Goal: Task Accomplishment & Management: Complete application form

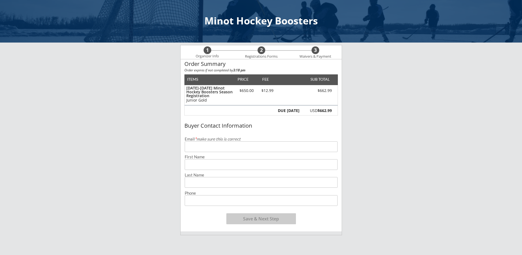
click at [195, 146] on input "email" at bounding box center [261, 146] width 153 height 11
type input "[PERSON_NAME][EMAIL_ADDRESS][PERSON_NAME][DOMAIN_NAME]"
type input "[PERSON_NAME]"
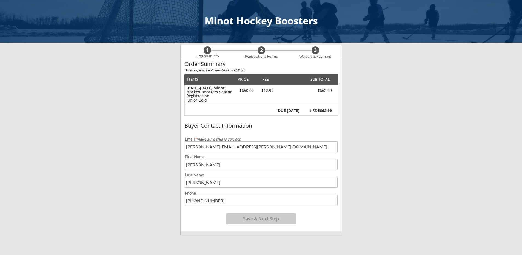
type input "[PHONE_NUMBER]"
click at [260, 217] on button "Save & Next Step" at bounding box center [261, 218] width 70 height 11
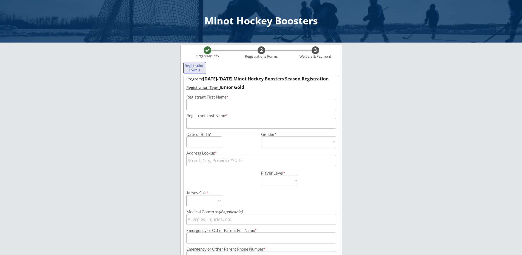
click at [222, 104] on input "input" at bounding box center [261, 104] width 150 height 11
type input "Caleb"
type input "[PERSON_NAME]"
type input "[DATE]"
click at [320, 131] on div "Date of Birth * Gender * [DEMOGRAPHIC_DATA] [DEMOGRAPHIC_DATA]" at bounding box center [261, 138] width 155 height 19
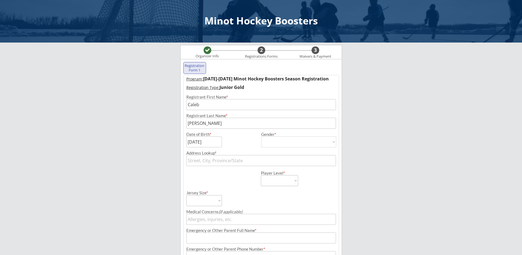
click at [321, 145] on select "[DEMOGRAPHIC_DATA] [DEMOGRAPHIC_DATA]" at bounding box center [298, 141] width 75 height 11
select select ""[DEMOGRAPHIC_DATA]""
click at [261, 136] on select "[DEMOGRAPHIC_DATA] [DEMOGRAPHIC_DATA]" at bounding box center [298, 141] width 75 height 11
type input "[DEMOGRAPHIC_DATA]"
click at [262, 162] on input "text" at bounding box center [261, 160] width 150 height 11
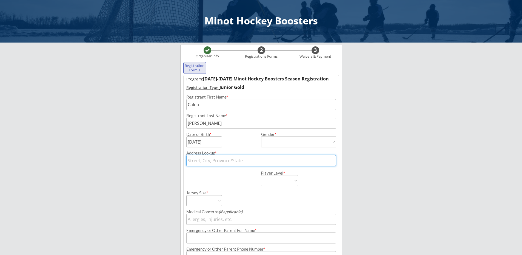
type input "[STREET_ADDRESS]"
type input "[PERSON_NAME]"
type input "[PHONE_NUMBER]"
type input "[PERSON_NAME][EMAIL_ADDRESS][PERSON_NAME][DOMAIN_NAME]"
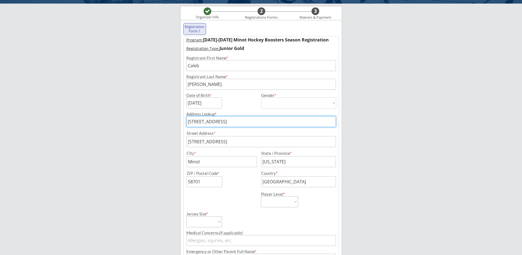
scroll to position [62, 0]
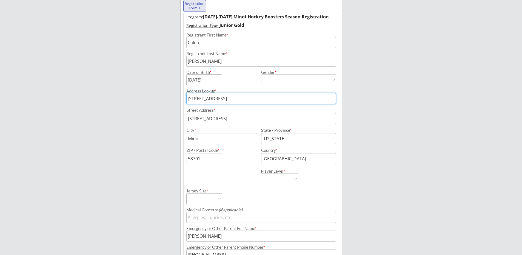
click at [219, 199] on select "Adult Small Adult Medium Adult Large Adult XL Goalie Cut" at bounding box center [204, 198] width 36 height 11
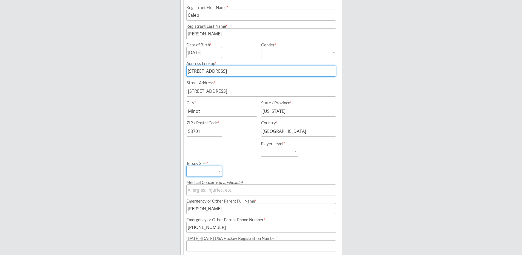
click at [284, 150] on select "Learn to Play Boys Learn to Play Girls Maroon Mites Gold/White Mites Squirts Pe…" at bounding box center [279, 151] width 37 height 11
click at [285, 150] on select "Learn to Play Boys Learn to Play Girls Maroon Mites Gold/White Mites Squirts Pe…" at bounding box center [279, 151] width 37 height 11
click at [293, 150] on select "Learn to Play Boys Learn to Play Girls Maroon Mites Gold/White Mites Squirts Pe…" at bounding box center [279, 151] width 37 height 11
select select ""Junior Gold""
click at [261, 146] on select "Learn to Play Boys Learn to Play Girls Maroon Mites Gold/White Mites Squirts Pe…" at bounding box center [279, 151] width 37 height 11
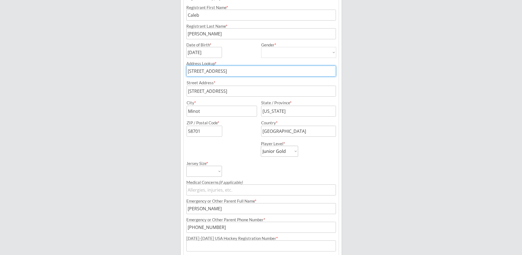
click at [215, 173] on select "Adult Small Adult Medium Adult Large Adult XL Goalie Cut" at bounding box center [204, 171] width 36 height 11
select select ""Adult Large""
click at [186, 166] on select "Adult Small Adult Medium Adult Large Adult XL Goalie Cut" at bounding box center [204, 171] width 36 height 11
click at [231, 169] on div "Jersey Size * Adult Small Adult Medium Adult Large Adult XL Goalie Cut" at bounding box center [223, 167] width 74 height 20
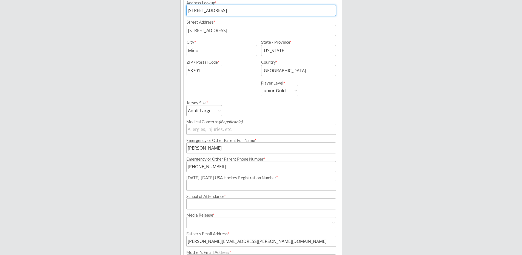
scroll to position [172, 0]
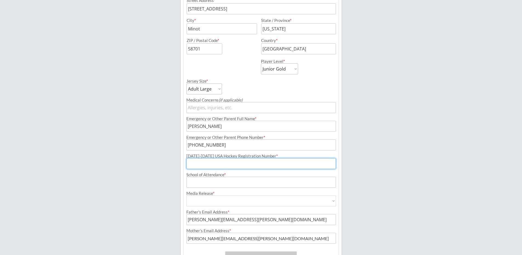
click at [239, 165] on input "input" at bounding box center [261, 163] width 150 height 11
click at [231, 182] on input "input" at bounding box center [261, 182] width 150 height 11
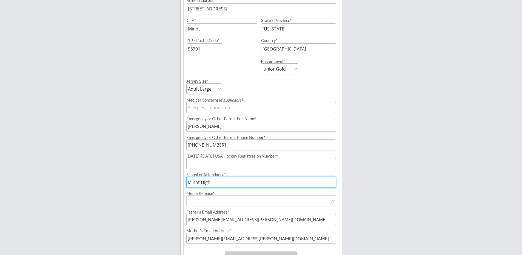
type input "Minot High"
click at [239, 198] on select "Yes No" at bounding box center [261, 200] width 150 height 11
select select ""Yes""
click at [186, 195] on select "Yes No" at bounding box center [261, 200] width 150 height 11
type input "Yes"
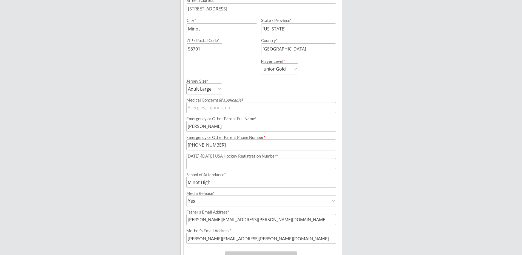
click at [165, 210] on div "Minot Hockey Boosters Organizer Info 2 Registrations Forms 3 Waivers & Payment …" at bounding box center [261, 60] width 522 height 464
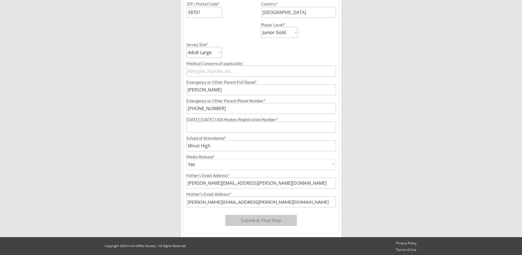
scroll to position [209, 0]
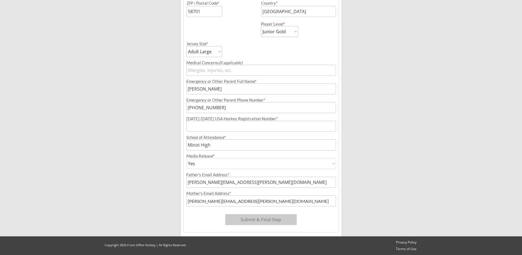
click at [198, 183] on input "input" at bounding box center [261, 182] width 150 height 11
drag, startPoint x: 229, startPoint y: 182, endPoint x: 174, endPoint y: 183, distance: 54.3
click at [174, 183] on div "Minot Hockey Boosters Organizer Info 2 Registrations Forms 3 Waivers & Payment …" at bounding box center [261, 23] width 522 height 464
click at [170, 181] on div "Minot Hockey Boosters Organizer Info 2 Registrations Forms 3 Waivers & Payment …" at bounding box center [261, 23] width 522 height 464
click at [211, 130] on input "input" at bounding box center [261, 126] width 150 height 11
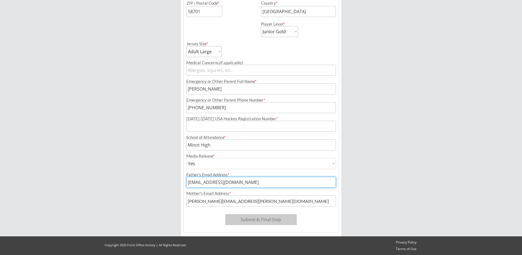
click at [237, 181] on input "input" at bounding box center [261, 182] width 150 height 11
type input "[EMAIL_ADDRESS][DOMAIN_NAME]"
click at [144, 171] on div "Minot Hockey Boosters Organizer Info 2 Registrations Forms 3 Waivers & Payment …" at bounding box center [261, 23] width 522 height 464
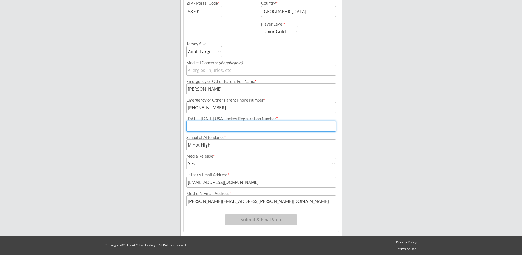
click at [206, 126] on input "input" at bounding box center [261, 126] width 150 height 11
paste input "250602268ANDER"
type input "250602268ANDER"
click at [146, 191] on div "Minot Hockey Boosters Organizer Info 2 Registrations Forms 3 Waivers & Payment …" at bounding box center [261, 23] width 522 height 464
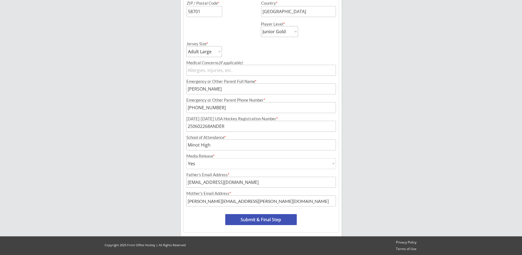
click at [260, 220] on button "Submit & Final Step" at bounding box center [261, 219] width 72 height 11
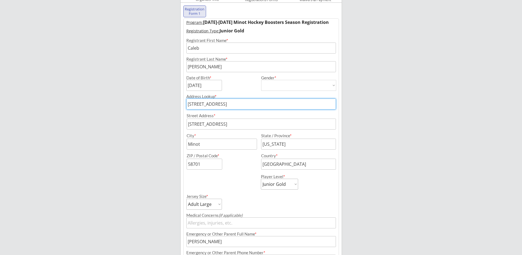
scroll to position [45, 0]
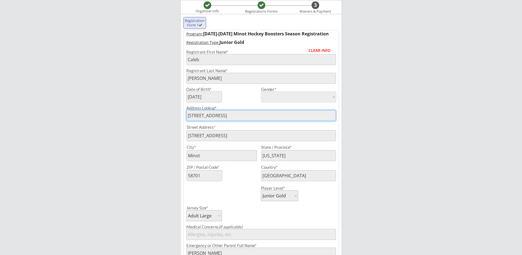
click at [152, 97] on div "Minot Hockey Boosters Organizer Info Registrations Forms 3 Waivers & Payment Re…" at bounding box center [261, 187] width 522 height 464
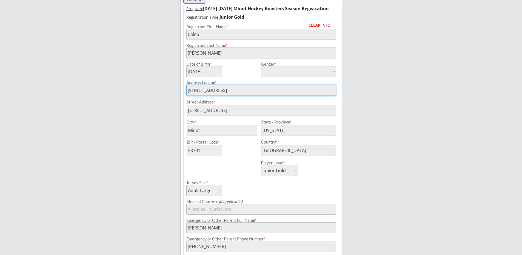
scroll to position [44, 0]
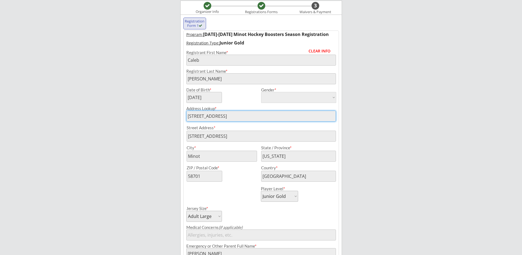
drag, startPoint x: 157, startPoint y: 160, endPoint x: 157, endPoint y: 157, distance: 3.0
click at [157, 160] on div "Minot Hockey Boosters Organizer Info Registrations Forms 3 Waivers & Payment Re…" at bounding box center [261, 188] width 522 height 464
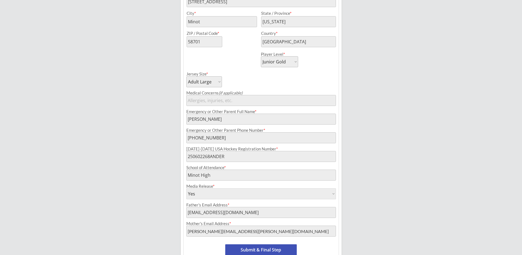
scroll to position [209, 0]
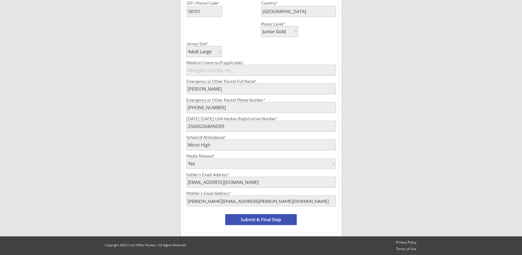
click at [249, 214] on button "Submit & Final Step" at bounding box center [261, 219] width 72 height 11
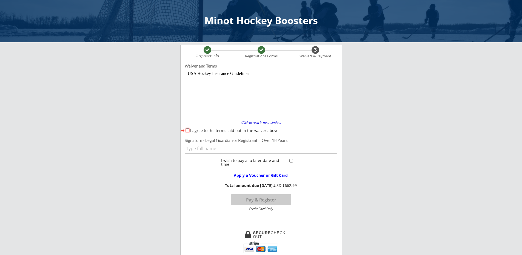
scroll to position [0, 0]
click at [187, 131] on input "I agree to the terms laid out in the waiver above" at bounding box center [188, 131] width 4 height 4
checkbox input "true"
click at [219, 141] on div "Signature - Legal Guardian or Registrant if Over 18 Years" at bounding box center [261, 140] width 153 height 4
click at [221, 150] on input "input" at bounding box center [261, 148] width 153 height 11
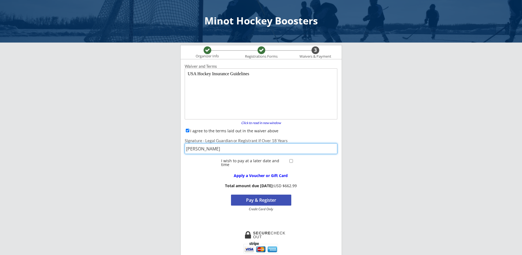
click at [211, 145] on input "input" at bounding box center [261, 148] width 153 height 11
type input "[PERSON_NAME]"
click at [118, 180] on div "Minot Hockey Boosters Organizer Info Registrations Forms 3 Waivers & Payment Re…" at bounding box center [261, 237] width 522 height 474
click at [289, 160] on input "checkbox" at bounding box center [291, 161] width 4 height 4
checkbox input "true"
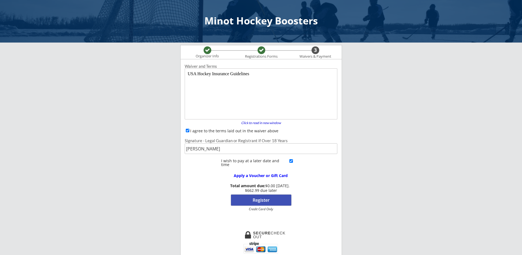
click at [279, 199] on button "Register" at bounding box center [261, 199] width 60 height 11
